Goal: Task Accomplishment & Management: Complete application form

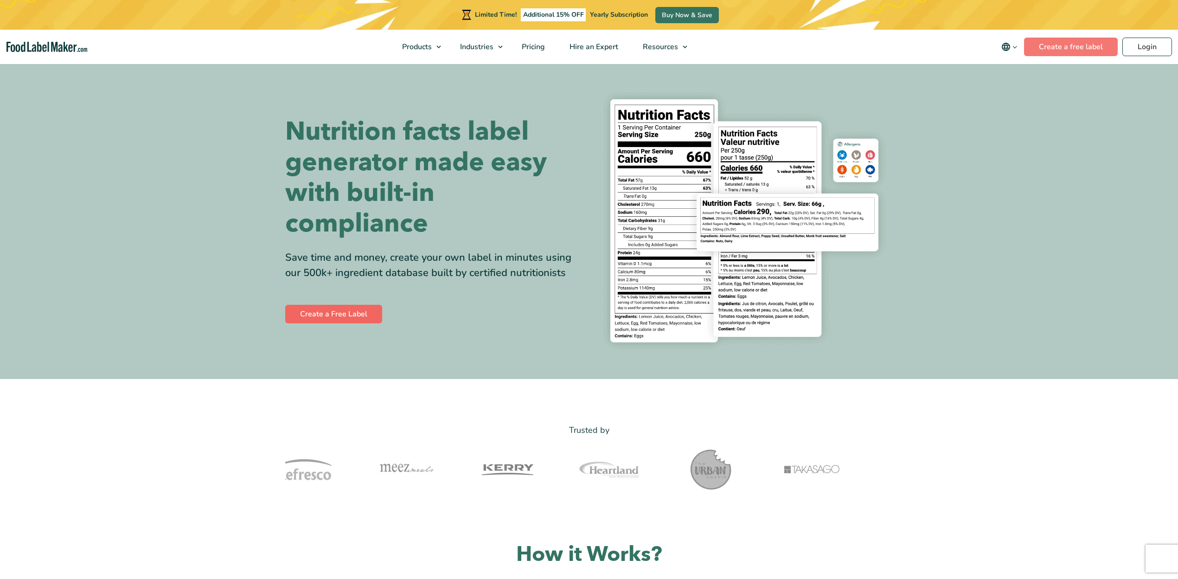
click at [344, 311] on link "Create a Free Label" at bounding box center [333, 314] width 97 height 19
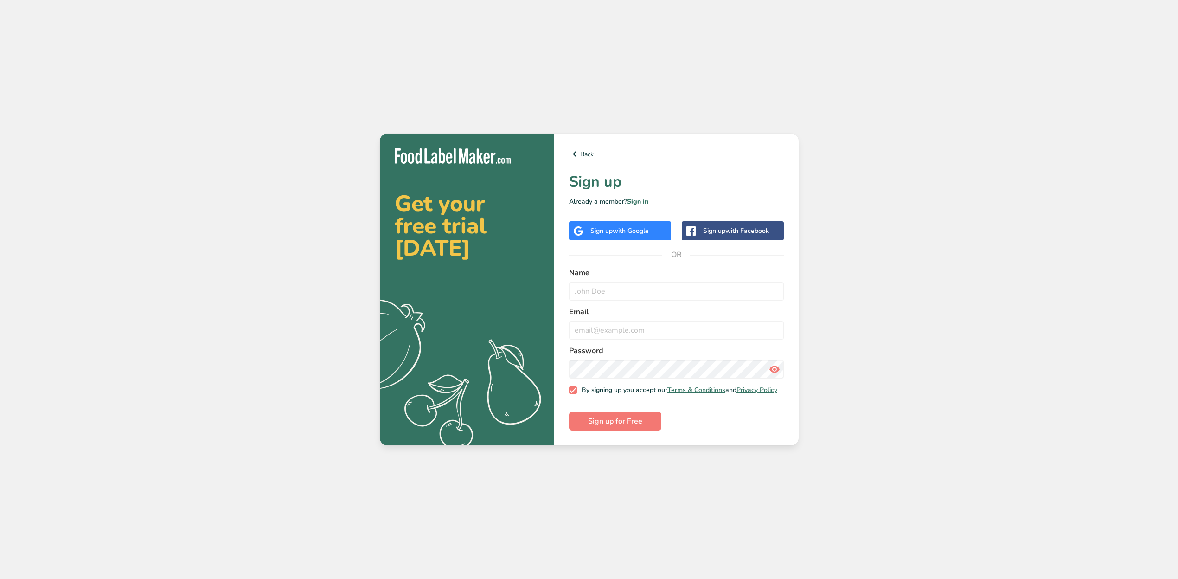
click at [579, 221] on div "Sign up with Google" at bounding box center [620, 230] width 102 height 19
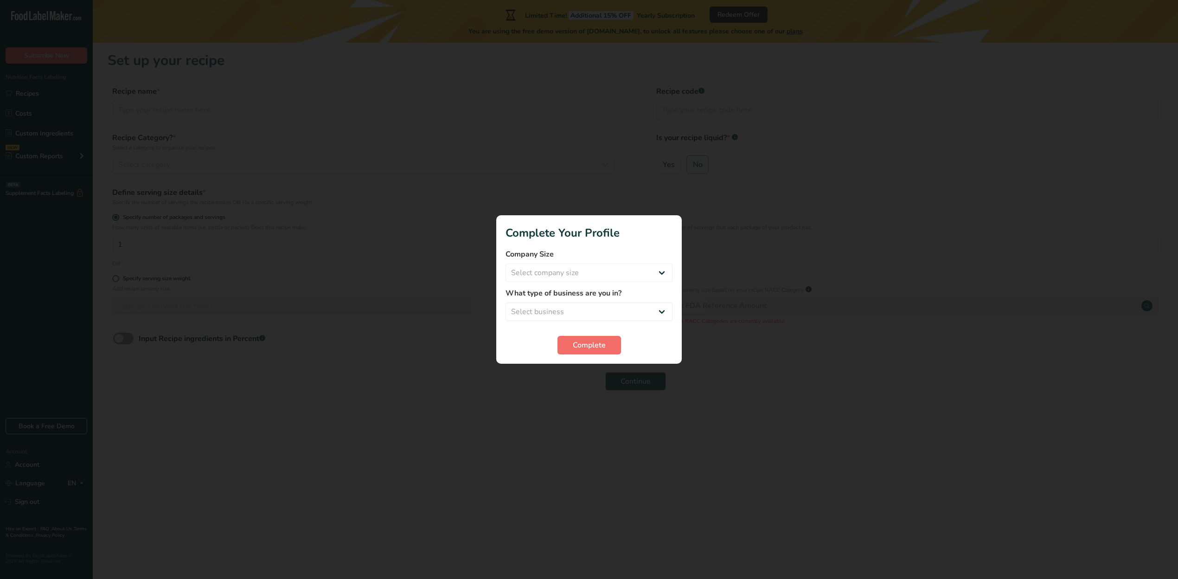
click at [581, 338] on button "Complete" at bounding box center [590, 345] width 64 height 19
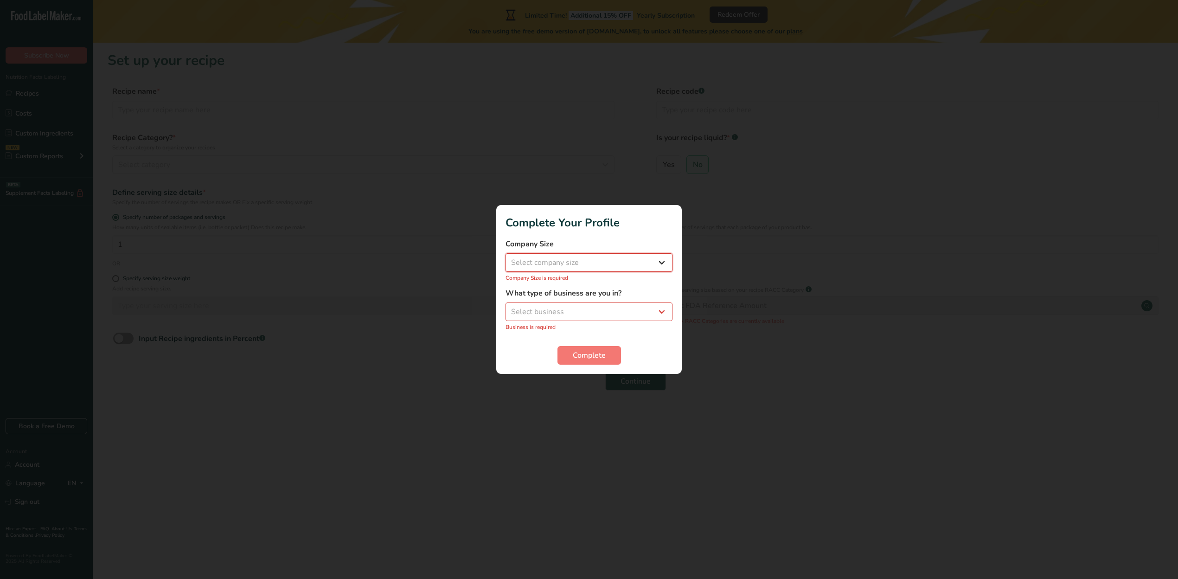
select select "1"
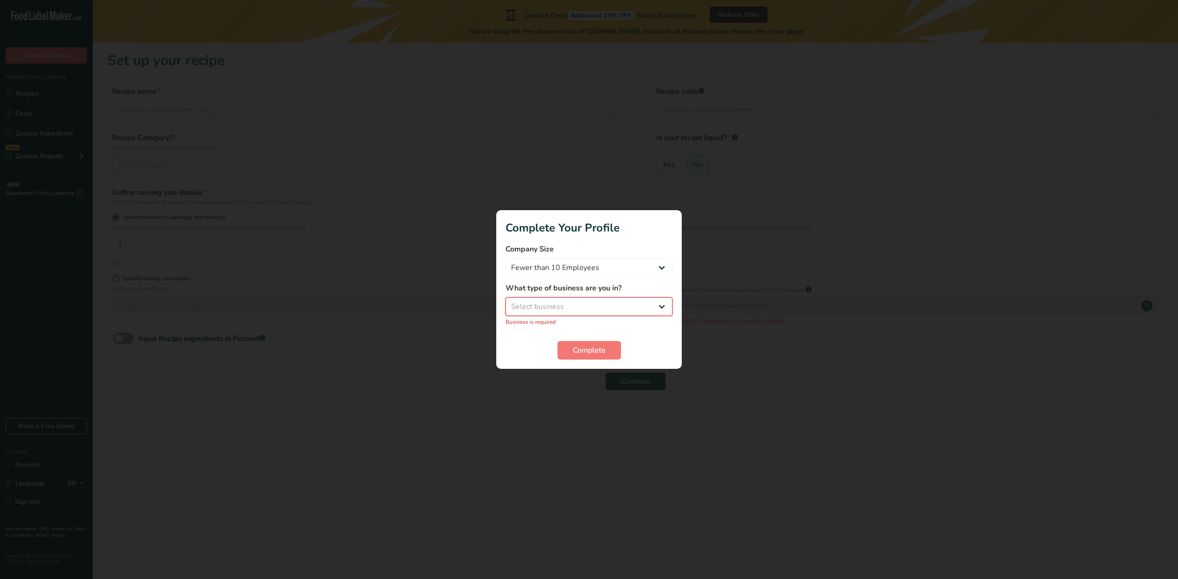
select select "1"
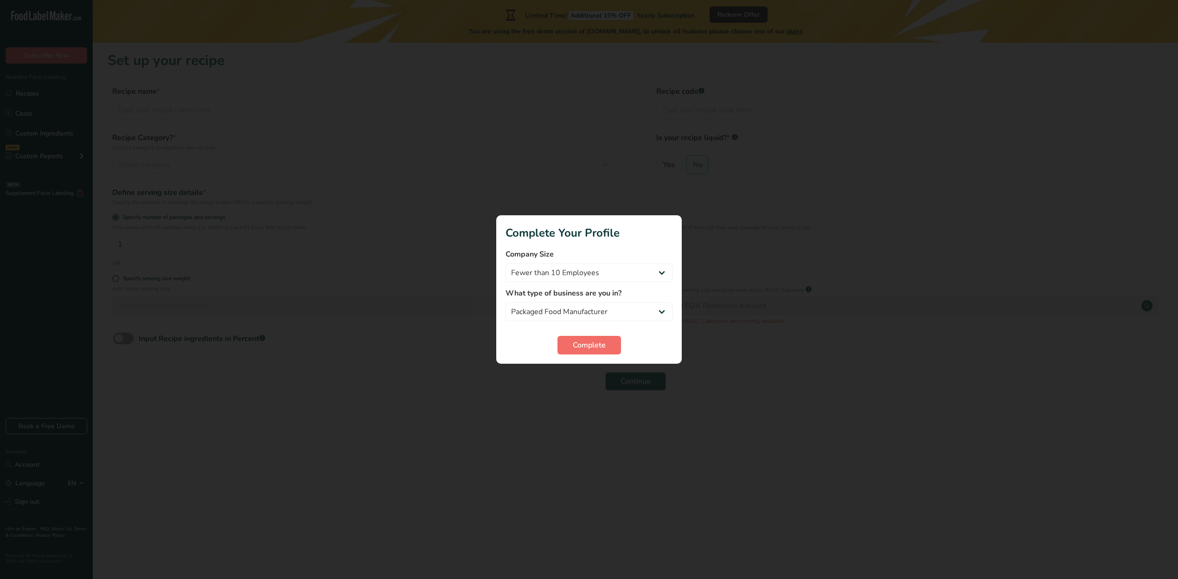
click at [598, 348] on span "Complete" at bounding box center [589, 345] width 33 height 11
